Goal: Task Accomplishment & Management: Manage account settings

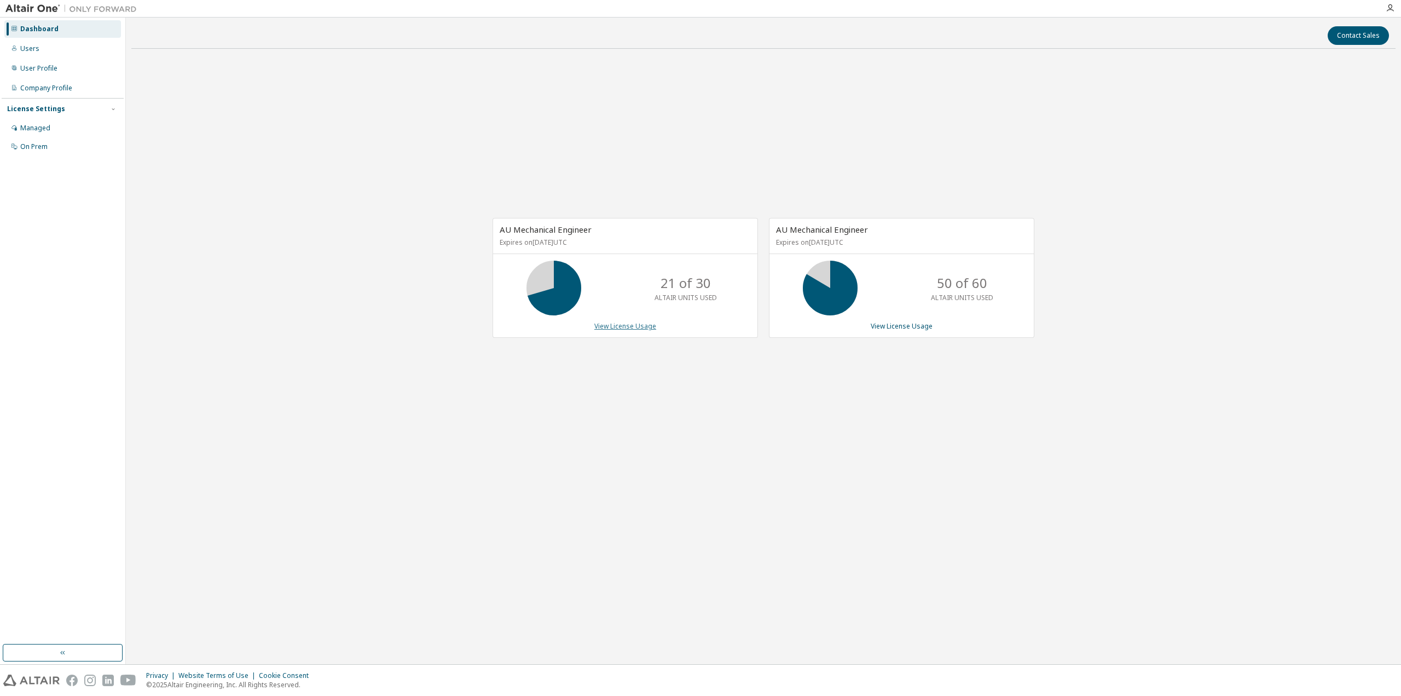
click at [643, 327] on link "View License Usage" at bounding box center [625, 325] width 62 height 9
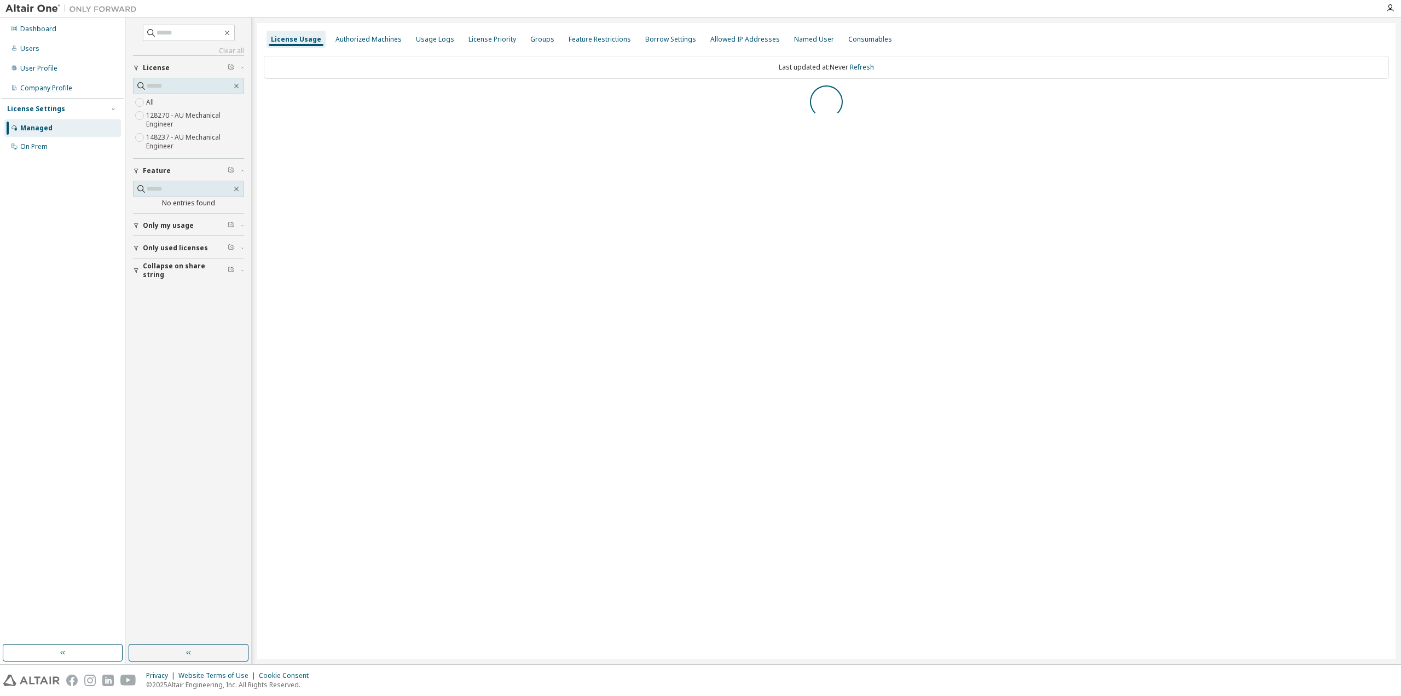
click at [162, 274] on button "Collapse on share string" at bounding box center [188, 270] width 111 height 24
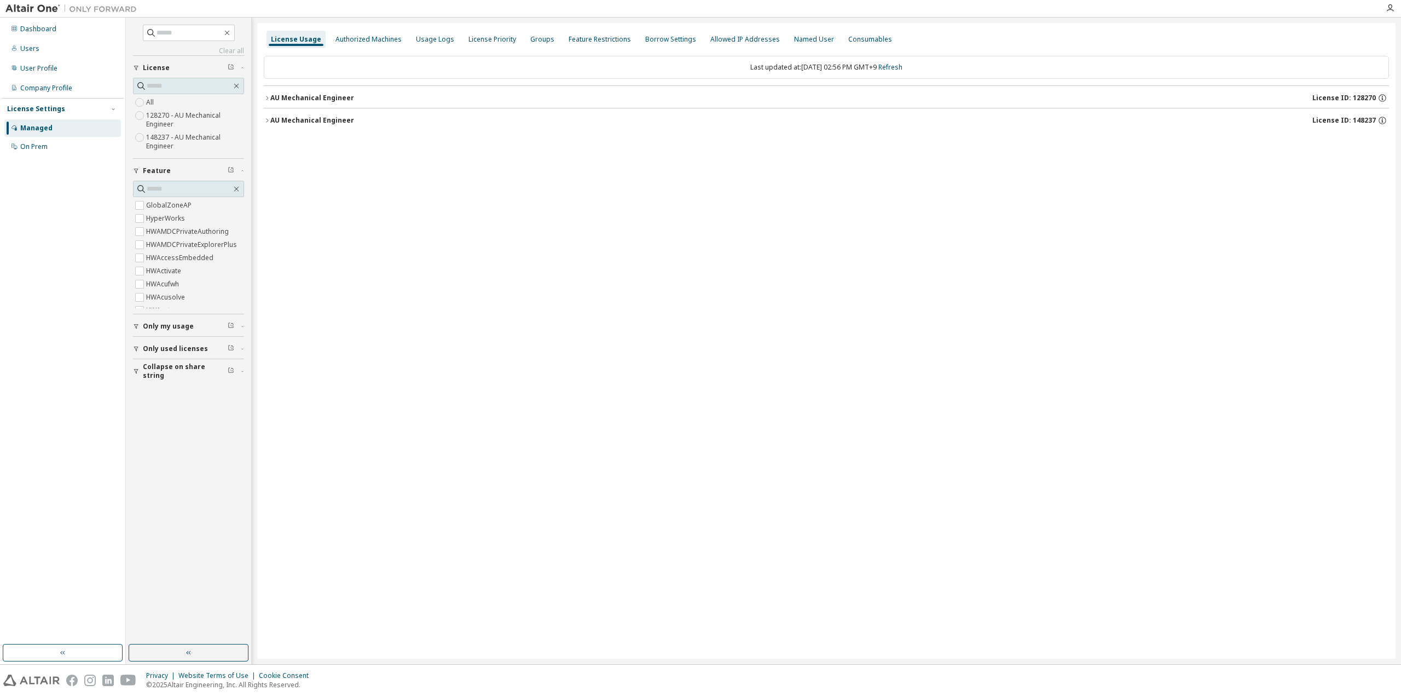
click at [181, 368] on span "Collapse on share string" at bounding box center [185, 371] width 85 height 18
click at [152, 384] on label "Yes" at bounding box center [152, 387] width 13 height 13
click at [162, 340] on button "Only used licenses" at bounding box center [188, 349] width 111 height 24
click at [166, 325] on span "Only my usage" at bounding box center [168, 326] width 51 height 9
click at [315, 232] on div "License Usage Authorized Machines Usage Logs License Priority Groups Feature Re…" at bounding box center [826, 340] width 1138 height 635
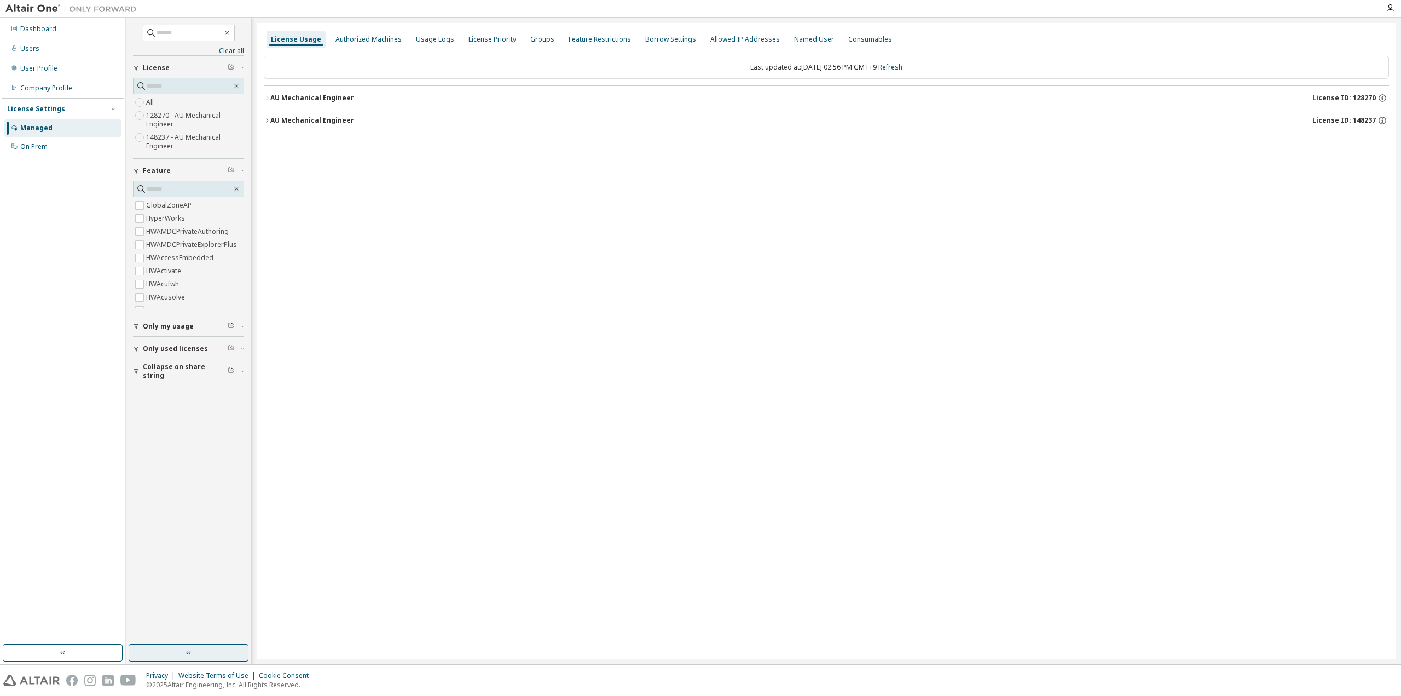
click at [180, 661] on button "button" at bounding box center [189, 653] width 120 height 18
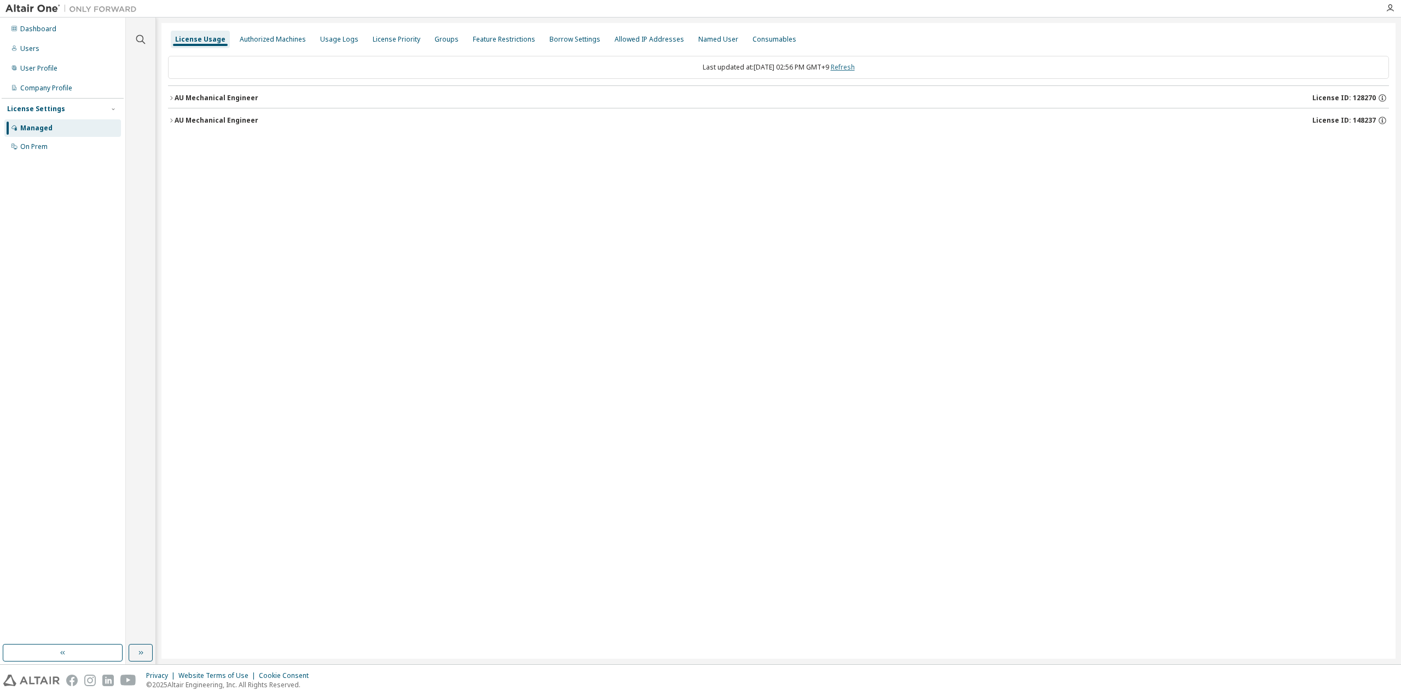
click at [848, 65] on link "Refresh" at bounding box center [843, 66] width 24 height 9
click at [204, 123] on div "AU Mechanical Engineer" at bounding box center [217, 120] width 84 height 9
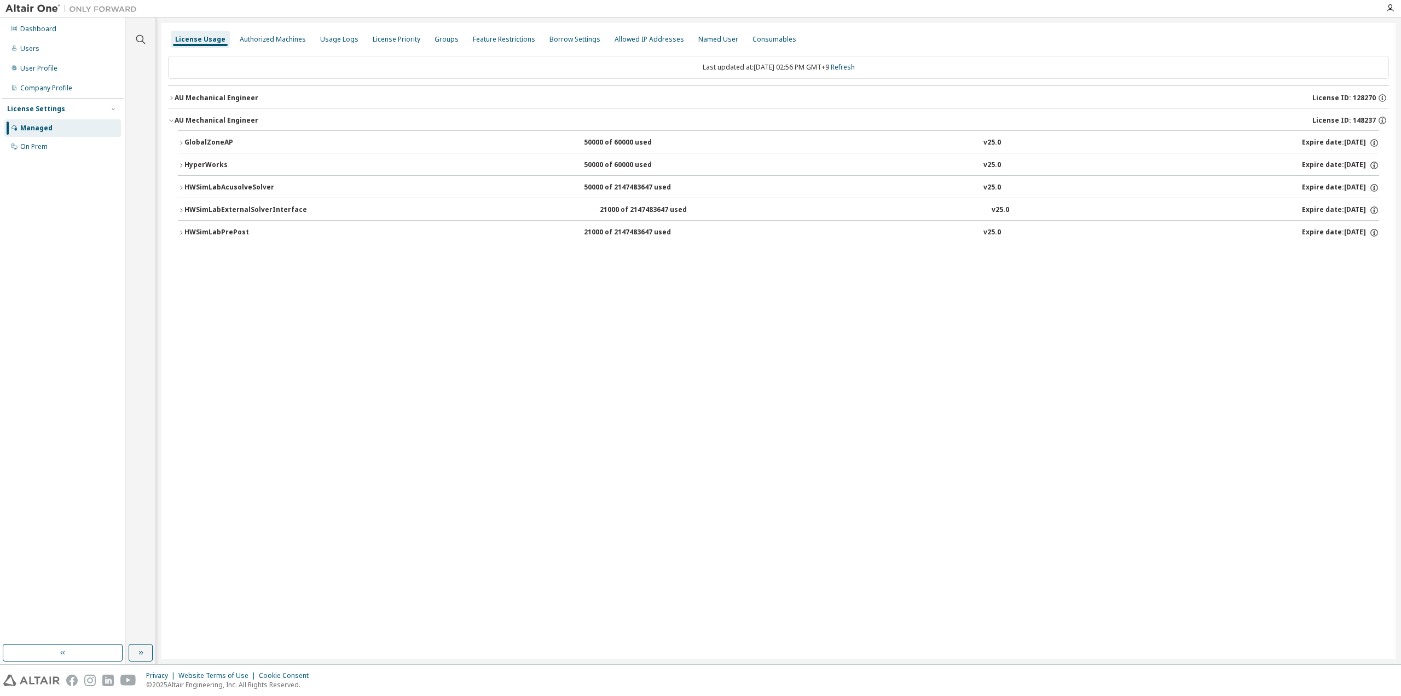
click at [214, 101] on div "AU Mechanical Engineer" at bounding box center [217, 98] width 84 height 9
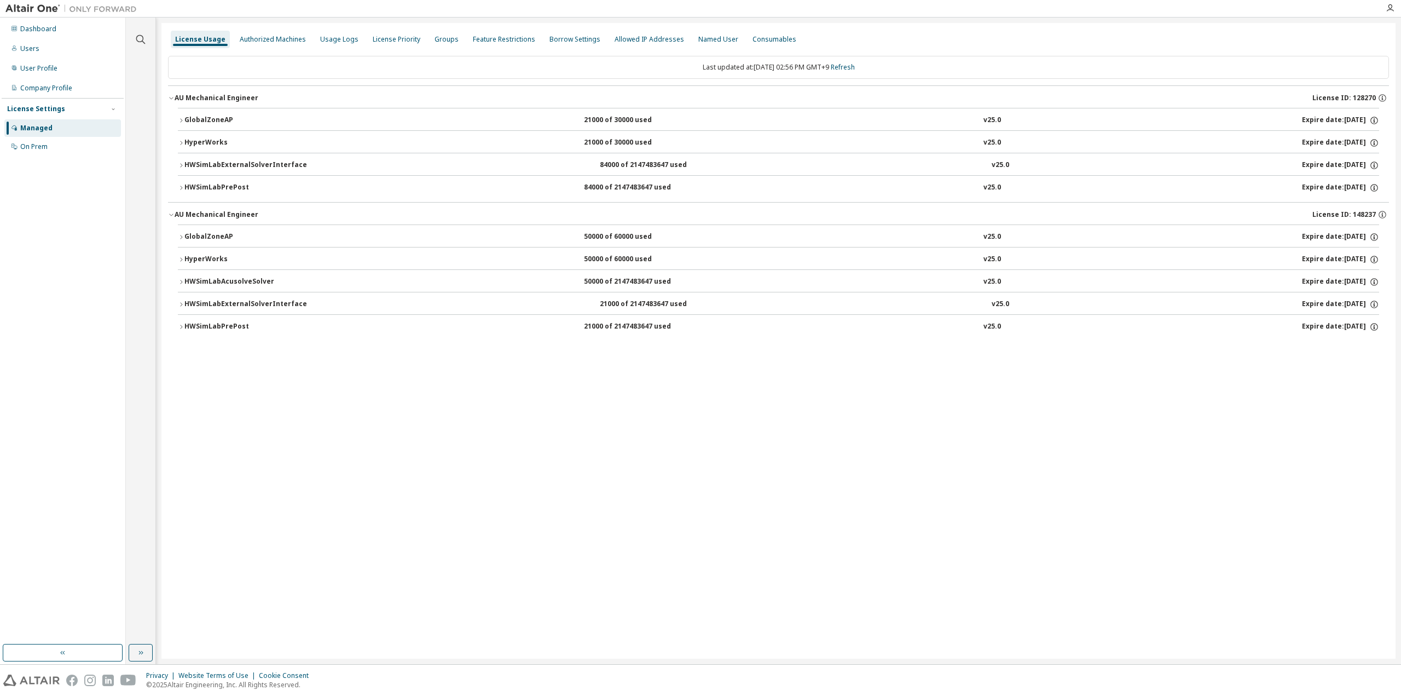
click at [209, 187] on div "HWSimLabPrePost" at bounding box center [233, 188] width 99 height 10
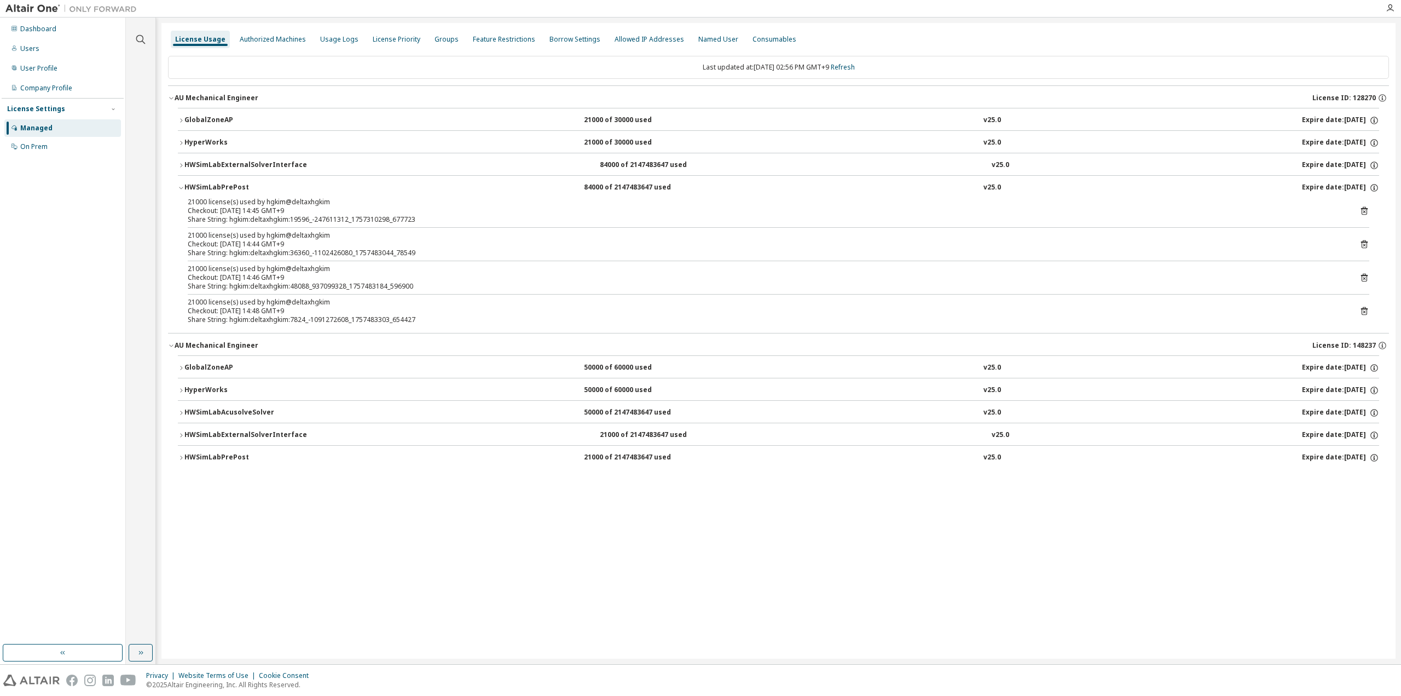
click at [209, 187] on div "HWSimLabPrePost" at bounding box center [233, 188] width 99 height 10
